Goal: Complete application form: Complete application form

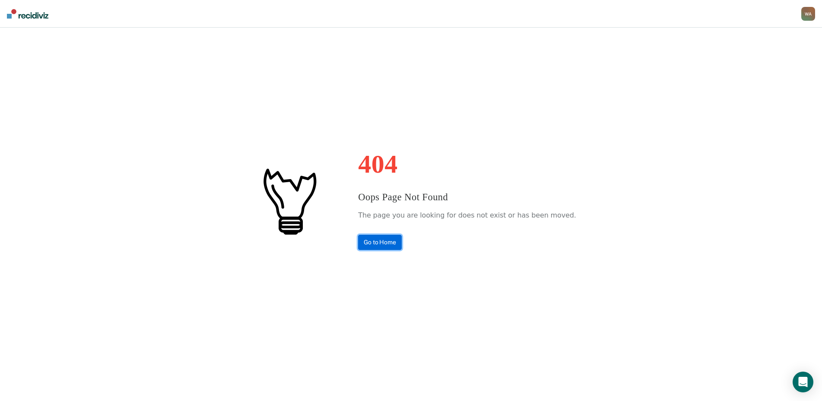
click at [402, 247] on link "Go to Home" at bounding box center [380, 242] width 44 height 15
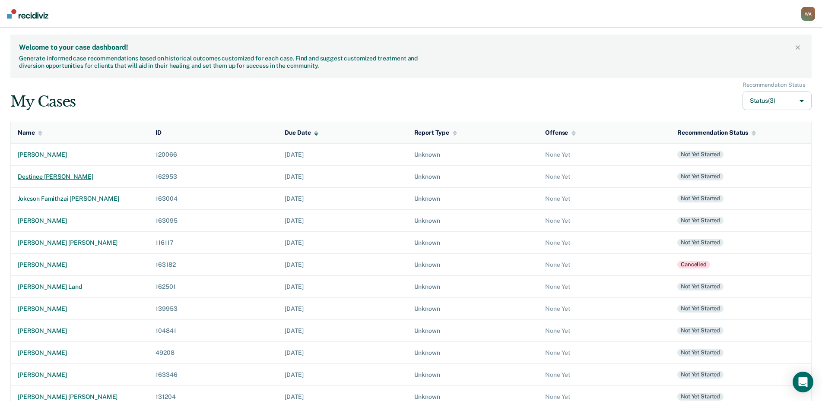
click at [53, 179] on div "destinee [PERSON_NAME]" at bounding box center [80, 176] width 124 height 7
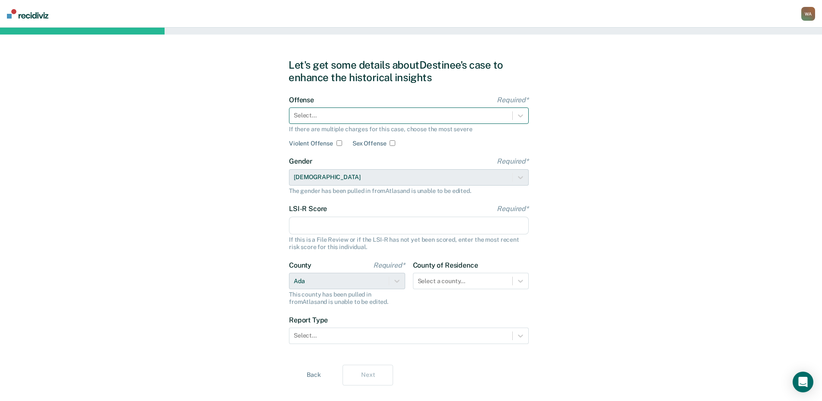
click at [343, 119] on div at bounding box center [401, 115] width 214 height 9
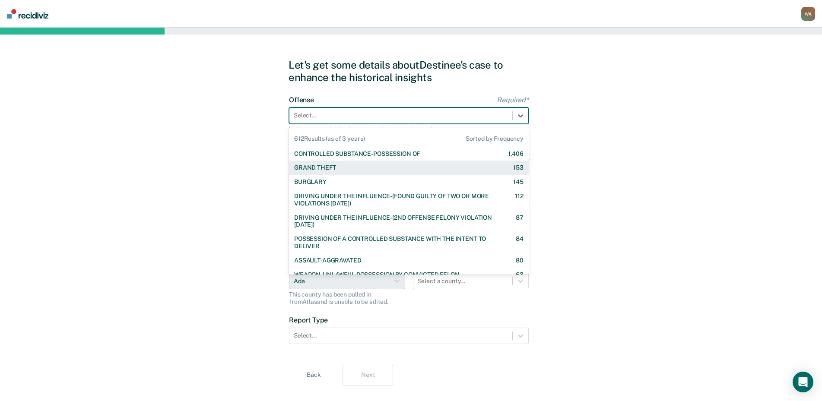
click at [350, 171] on div "GRAND THEFT 153" at bounding box center [408, 167] width 229 height 7
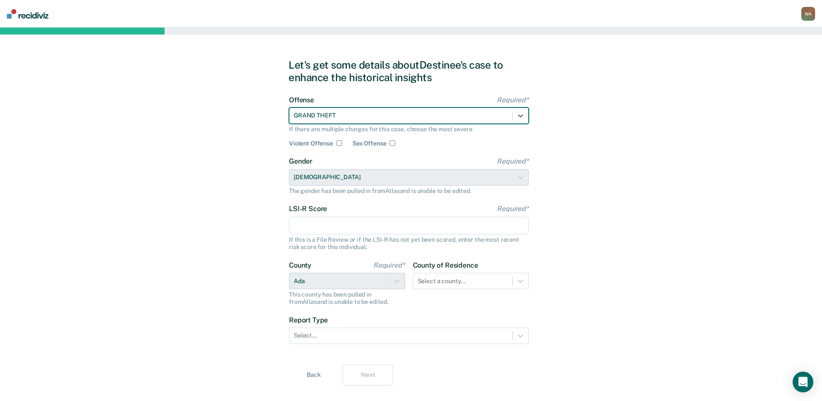
click at [329, 222] on input "LSI-R Score Required*" at bounding box center [409, 226] width 240 height 18
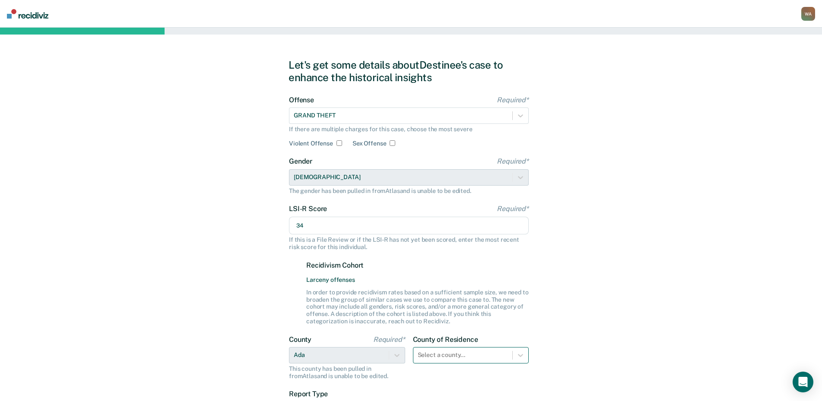
type input "34"
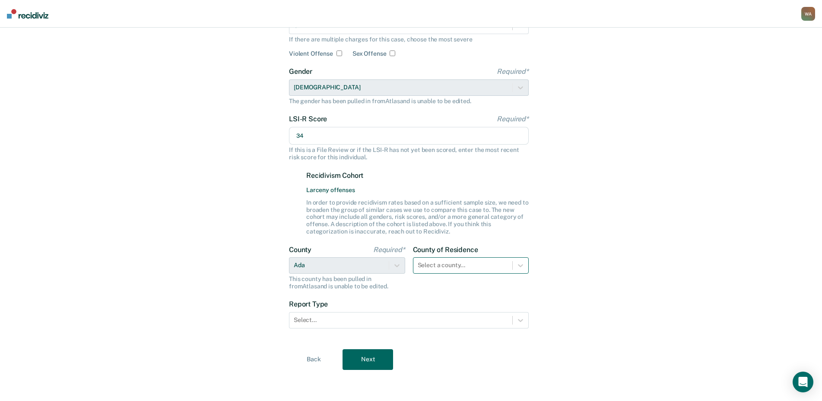
click at [462, 274] on div "Select a county..." at bounding box center [471, 265] width 116 height 16
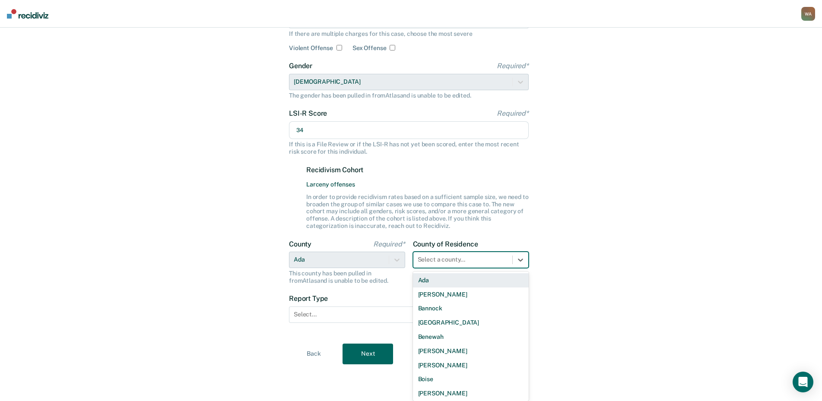
click at [436, 282] on div "Ada" at bounding box center [471, 280] width 116 height 14
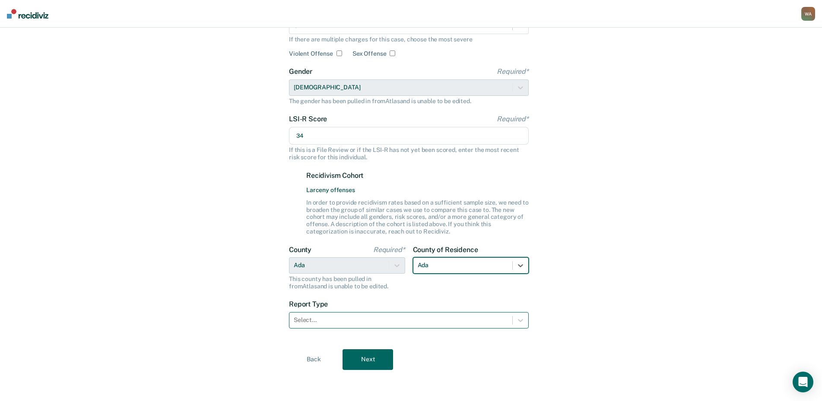
click at [415, 317] on div at bounding box center [401, 320] width 214 height 9
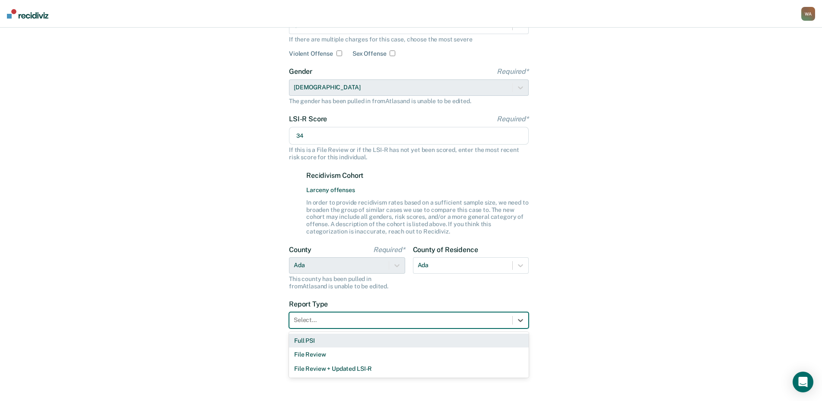
click at [336, 341] on div "Full PSI" at bounding box center [409, 341] width 240 height 14
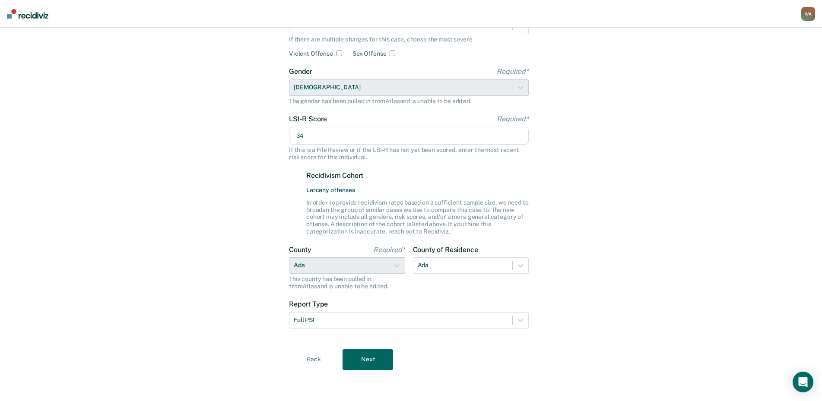
click at [374, 359] on button "Next" at bounding box center [367, 359] width 51 height 21
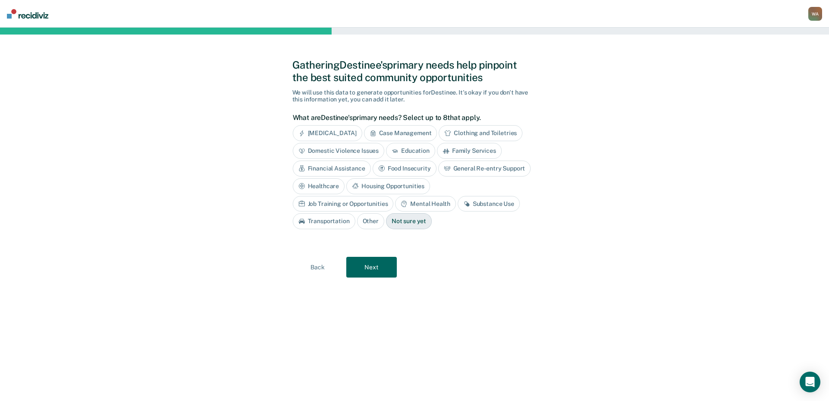
click at [406, 130] on div "Case Management" at bounding box center [400, 133] width 73 height 16
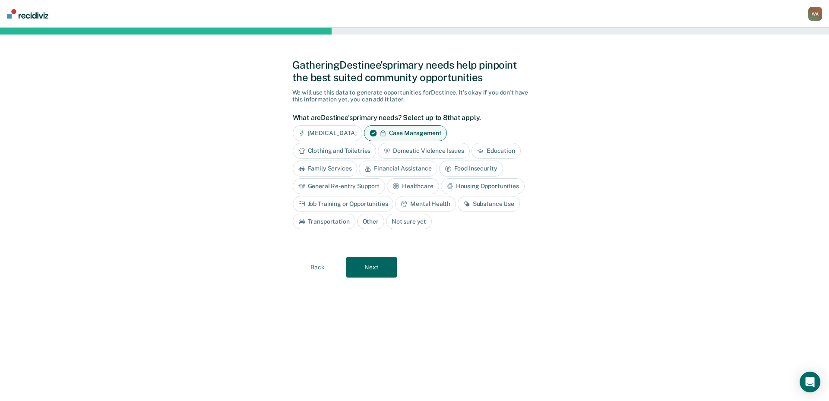
click at [501, 151] on div "Education" at bounding box center [496, 151] width 49 height 16
click at [399, 168] on div "Financial Assistance" at bounding box center [398, 169] width 78 height 16
click at [468, 167] on div "Food Insecurity" at bounding box center [481, 169] width 64 height 16
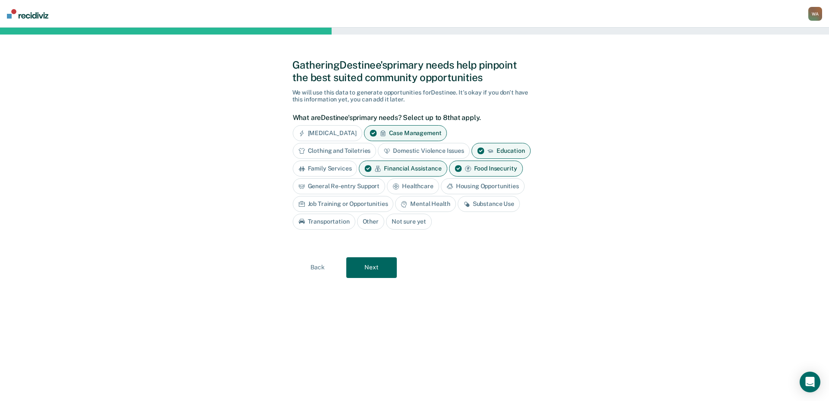
click at [373, 189] on div "General Re-entry Support" at bounding box center [339, 186] width 93 height 16
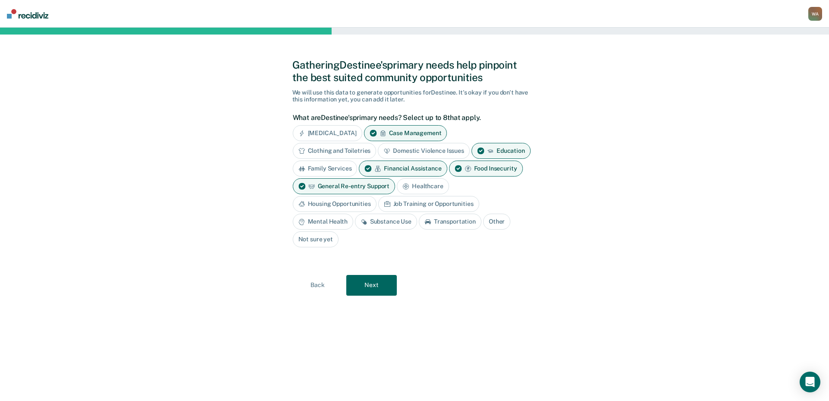
click at [424, 190] on div "Healthcare" at bounding box center [423, 186] width 52 height 16
click at [355, 204] on div "Housing Opportunities" at bounding box center [335, 204] width 84 height 16
click at [434, 201] on div "Job Training or Opportunities" at bounding box center [438, 204] width 101 height 16
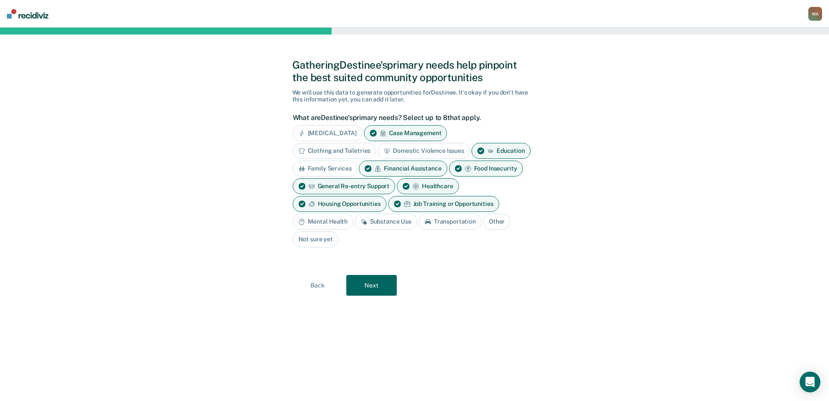
click at [336, 218] on div "Mental Health" at bounding box center [323, 222] width 60 height 16
click at [344, 222] on div "Mental Health" at bounding box center [323, 222] width 60 height 16
click at [376, 226] on div "Substance Use" at bounding box center [386, 222] width 62 height 16
click at [330, 223] on div "Mental Health" at bounding box center [323, 222] width 60 height 16
drag, startPoint x: 378, startPoint y: 218, endPoint x: 293, endPoint y: 220, distance: 84.7
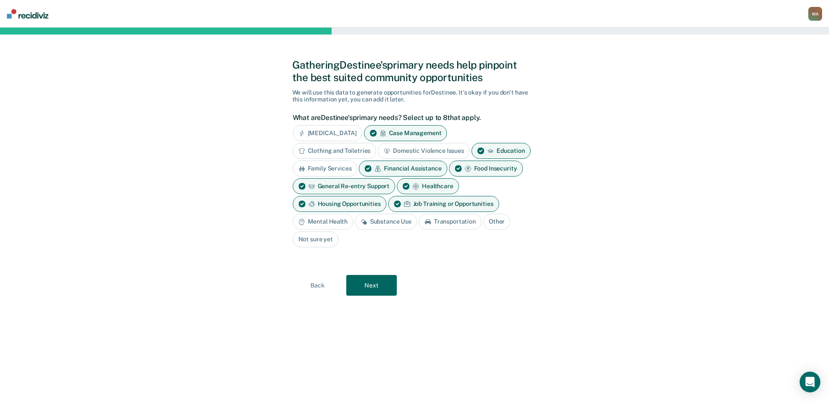
click at [375, 218] on div "Substance Use" at bounding box center [386, 222] width 62 height 16
click at [293, 220] on div "Mental Health" at bounding box center [323, 222] width 60 height 16
click at [501, 154] on div "Education" at bounding box center [501, 151] width 59 height 16
click at [330, 220] on div "Mental Health" at bounding box center [323, 222] width 60 height 16
click at [438, 190] on div "Healthcare" at bounding box center [428, 186] width 62 height 16
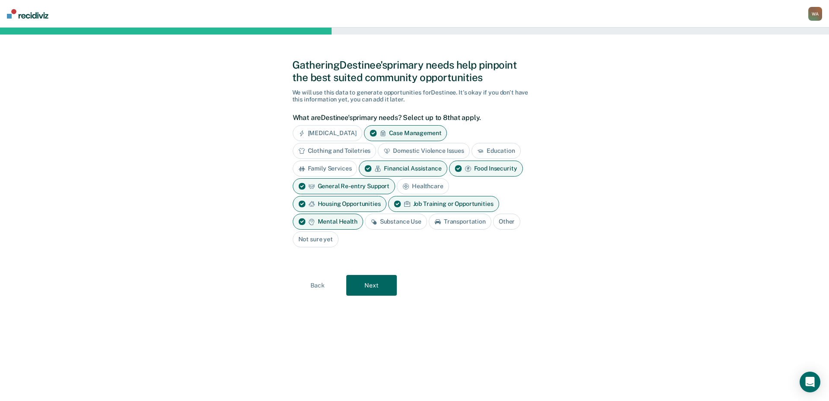
click at [415, 216] on div "Substance Use" at bounding box center [396, 222] width 62 height 16
click at [377, 285] on button "Next" at bounding box center [371, 285] width 51 height 21
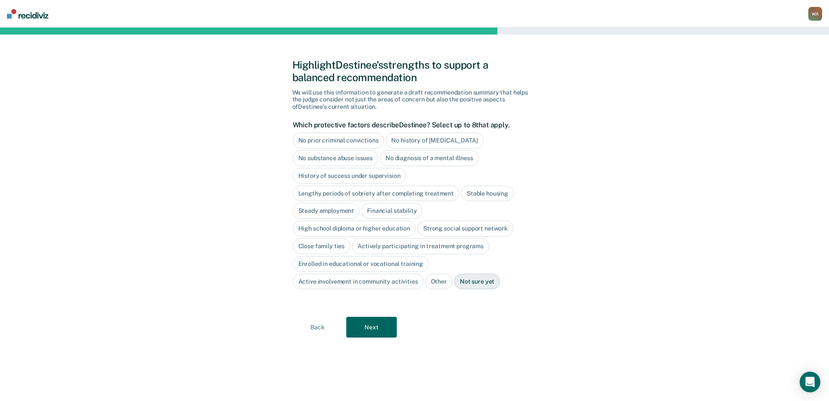
click at [355, 326] on button "Next" at bounding box center [371, 327] width 51 height 21
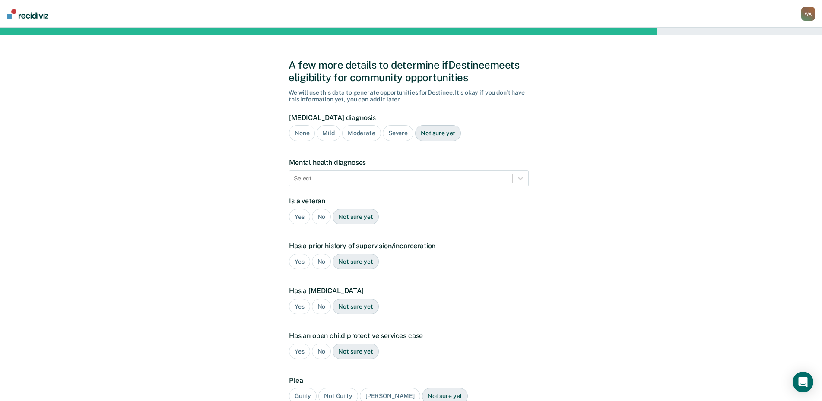
click at [323, 218] on div "No" at bounding box center [321, 217] width 19 height 16
click at [321, 261] on div "No" at bounding box center [321, 262] width 19 height 16
click at [318, 303] on div "No" at bounding box center [321, 307] width 19 height 16
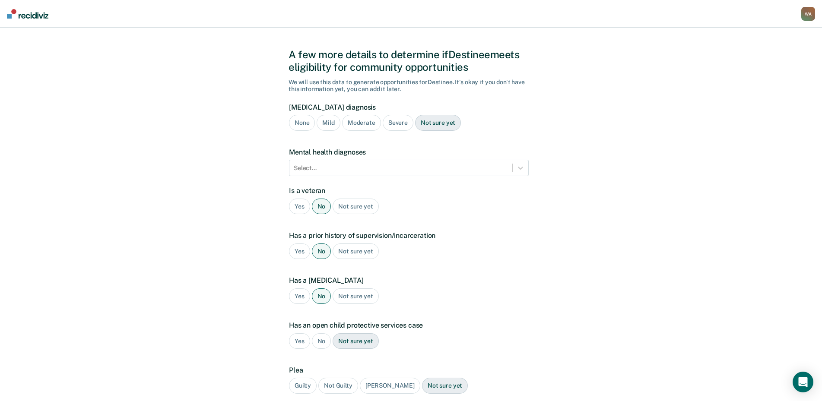
scroll to position [82, 0]
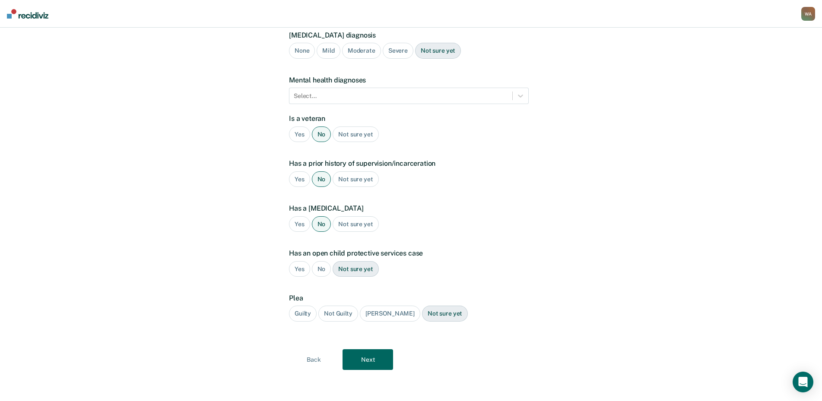
click at [319, 265] on div "No" at bounding box center [321, 269] width 19 height 16
click at [307, 310] on div "Guilty" at bounding box center [303, 314] width 28 height 16
click at [366, 355] on button "Next" at bounding box center [367, 359] width 51 height 21
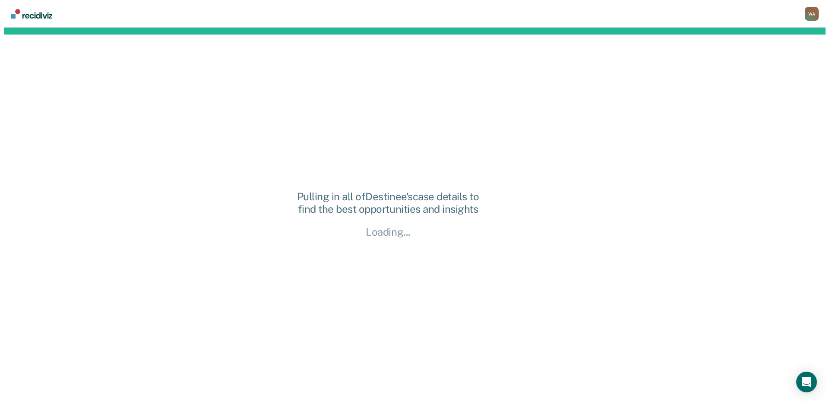
scroll to position [0, 0]
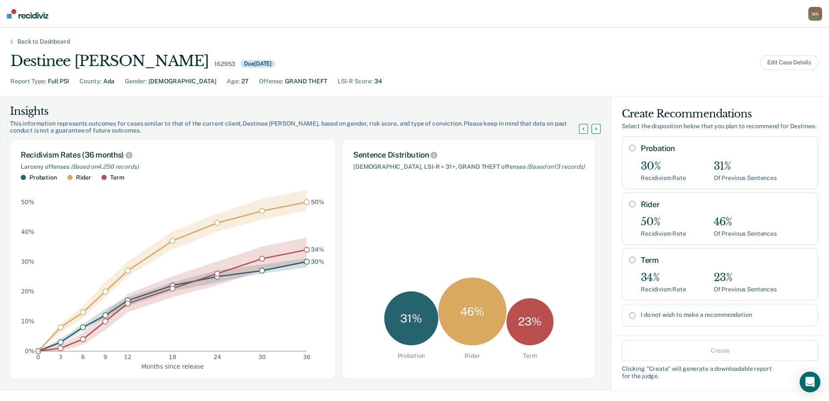
click at [629, 152] on input "Probation" at bounding box center [632, 148] width 6 height 7
radio input "true"
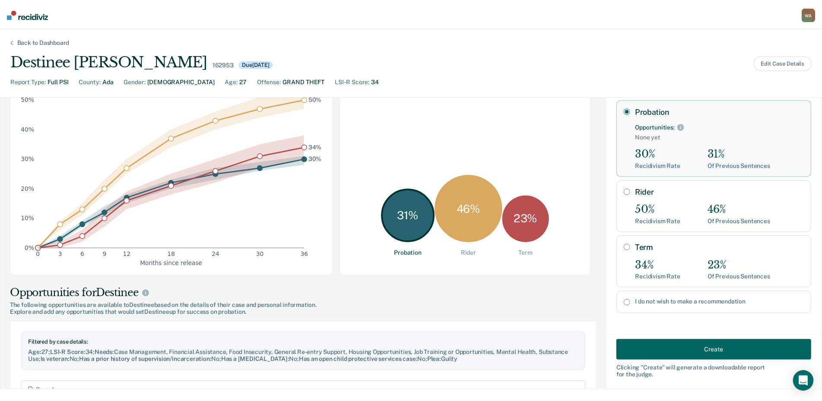
scroll to position [130, 0]
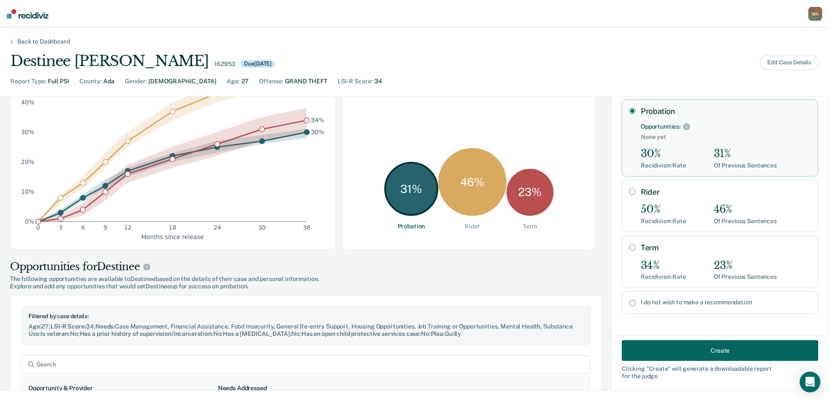
click at [667, 345] on button "Create" at bounding box center [720, 350] width 197 height 21
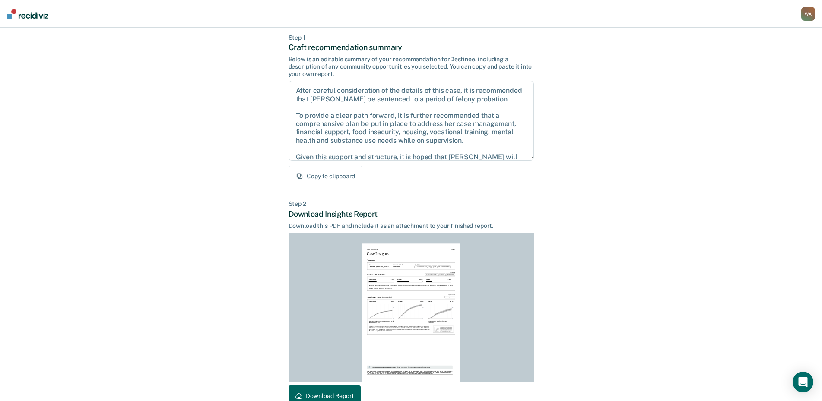
scroll to position [91, 0]
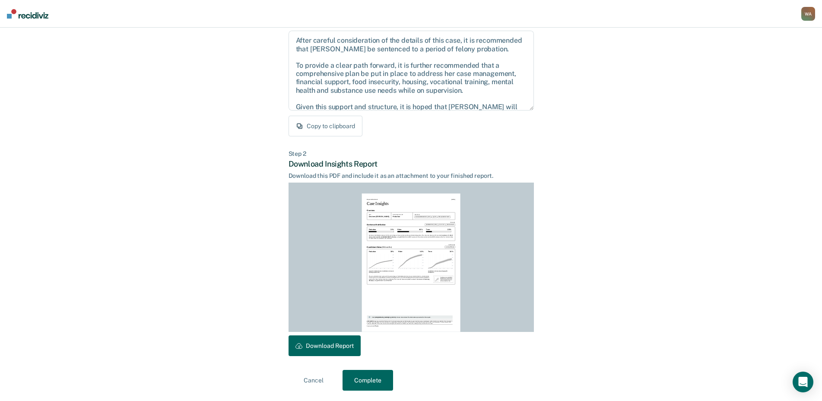
drag, startPoint x: 350, startPoint y: 354, endPoint x: 558, endPoint y: 303, distance: 214.2
click at [350, 354] on button "Download Report" at bounding box center [324, 346] width 72 height 21
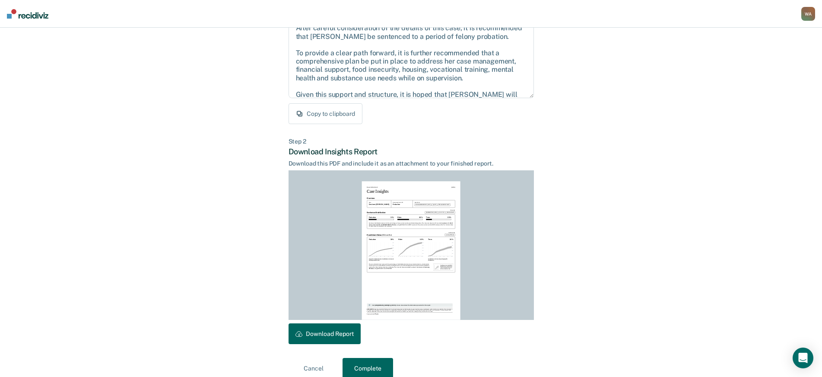
scroll to position [116, 0]
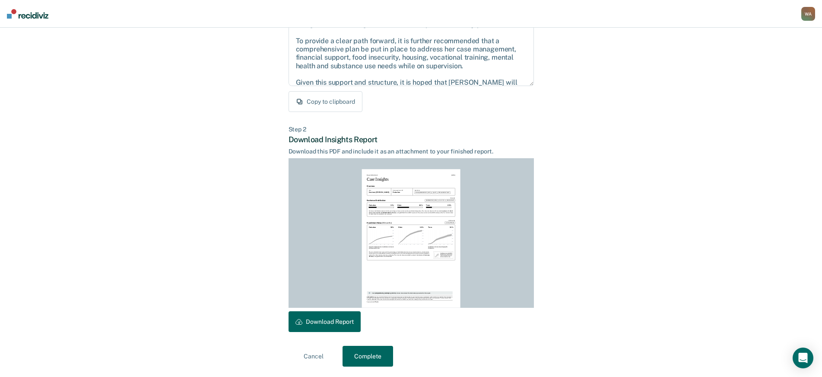
click at [378, 361] on button "Complete" at bounding box center [367, 355] width 51 height 21
